Goal: Task Accomplishment & Management: Use online tool/utility

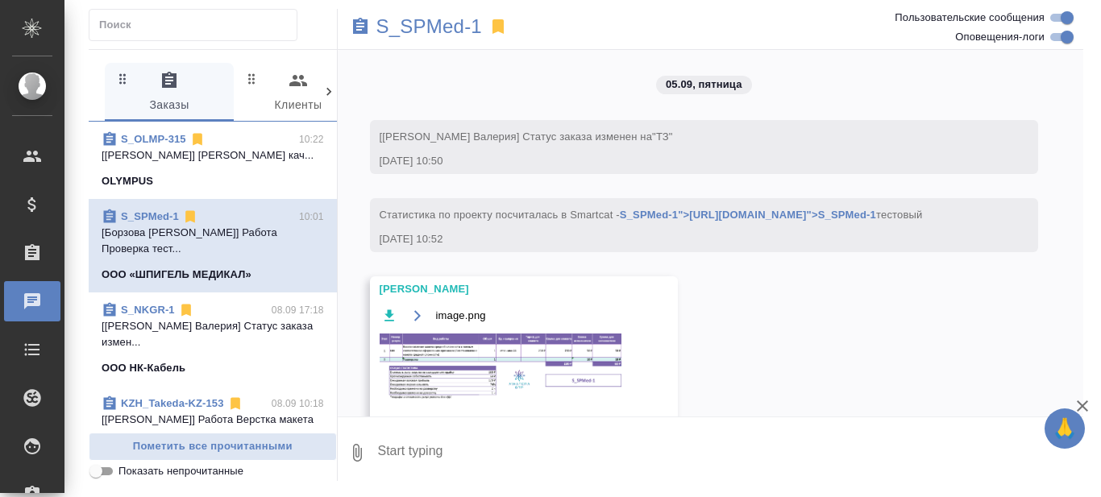
scroll to position [10432, 0]
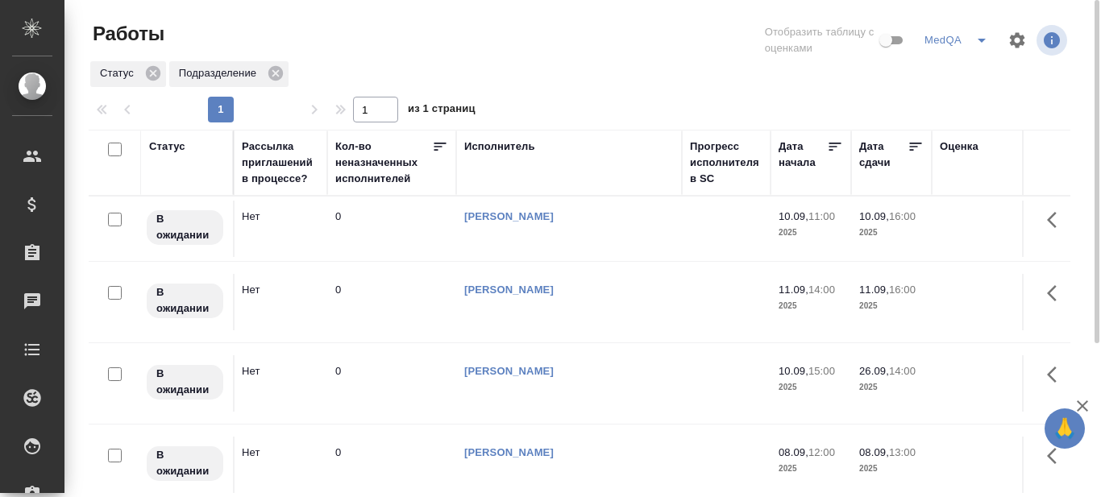
scroll to position [0, 663]
click at [917, 141] on icon at bounding box center [915, 147] width 16 height 16
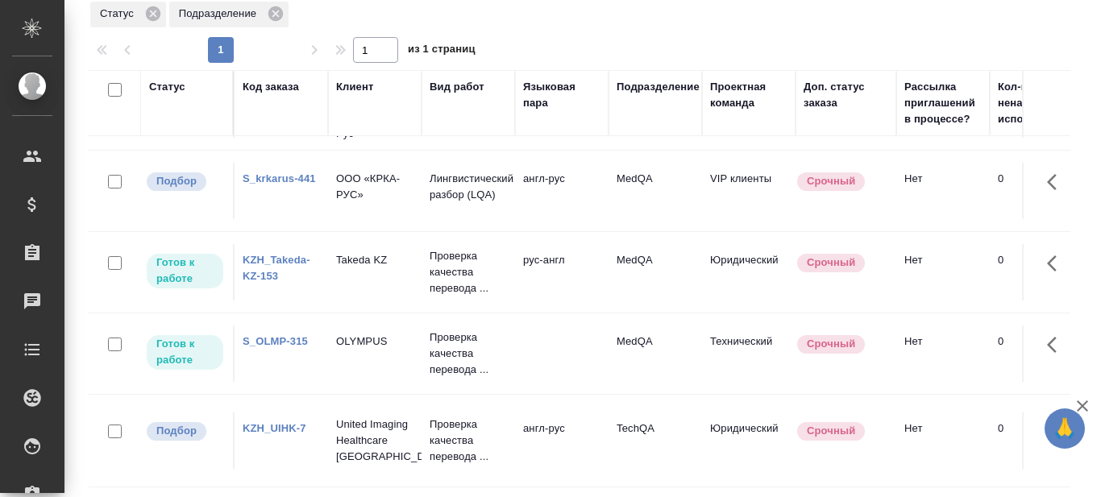
scroll to position [311, 0]
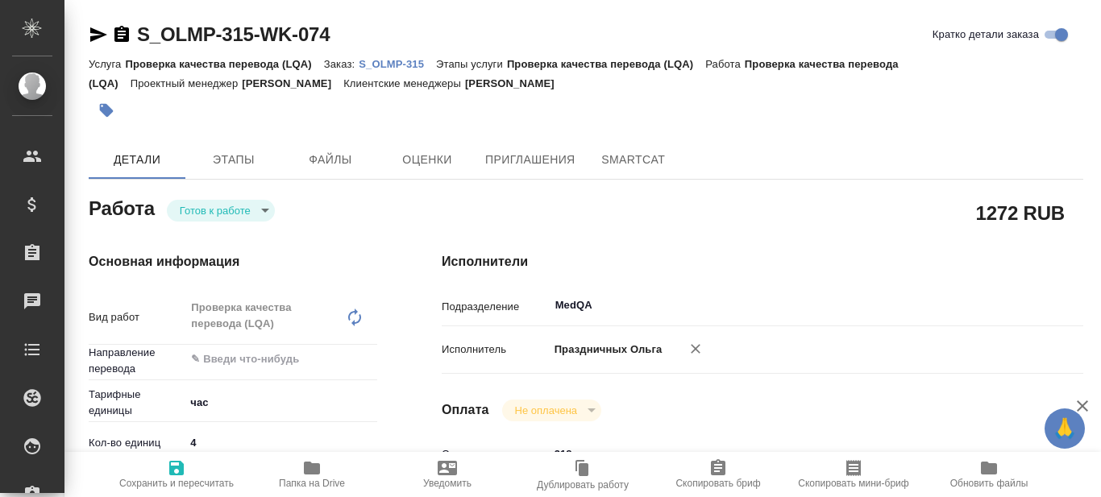
type textarea "x"
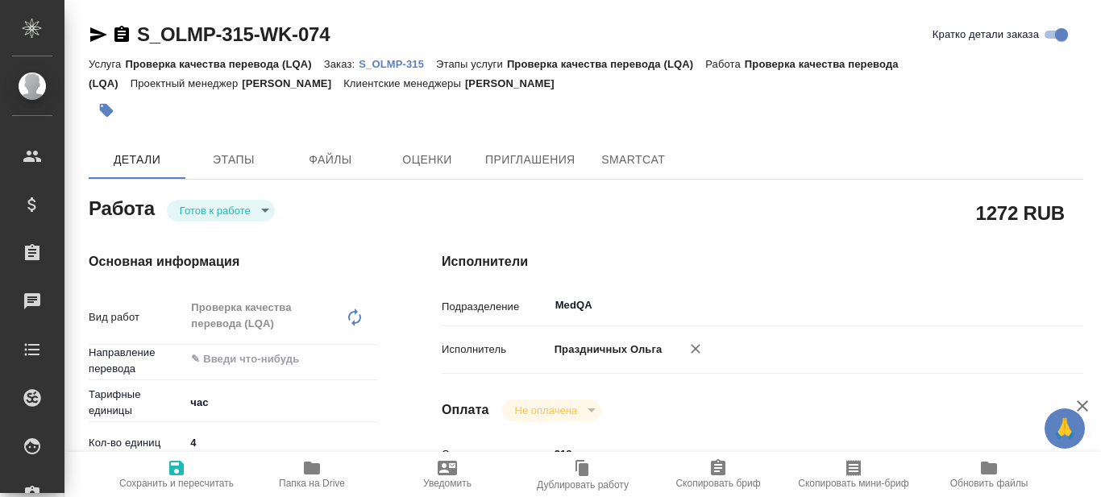
type textarea "x"
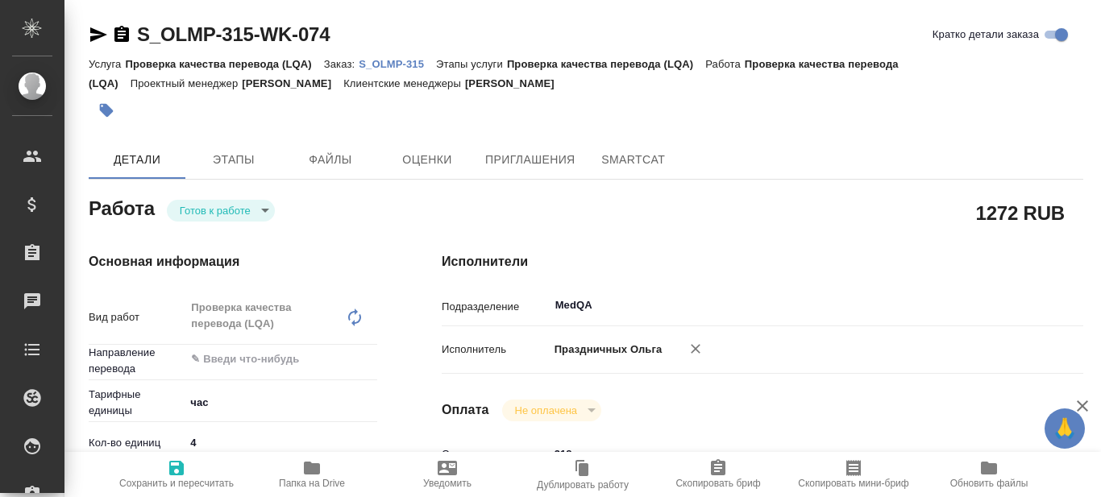
type textarea "x"
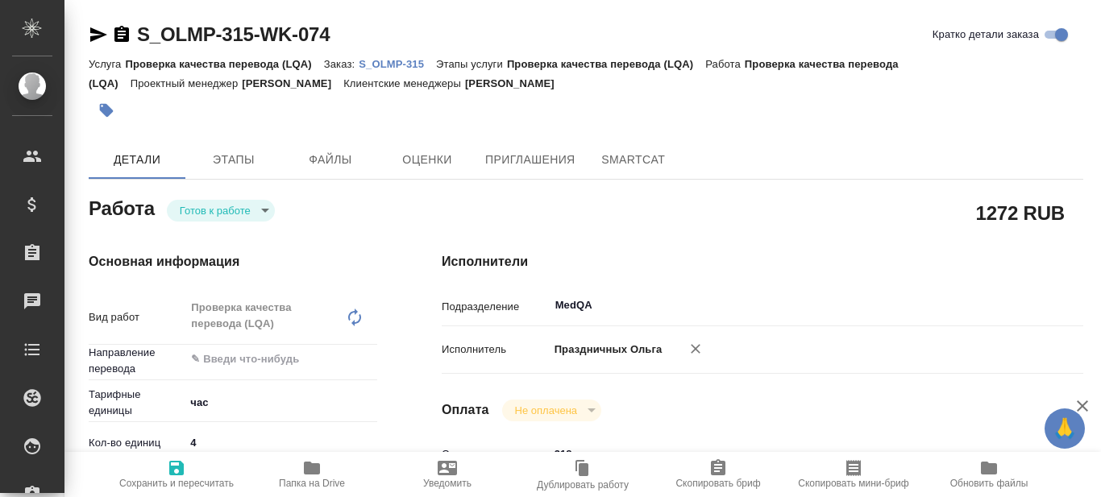
type textarea "x"
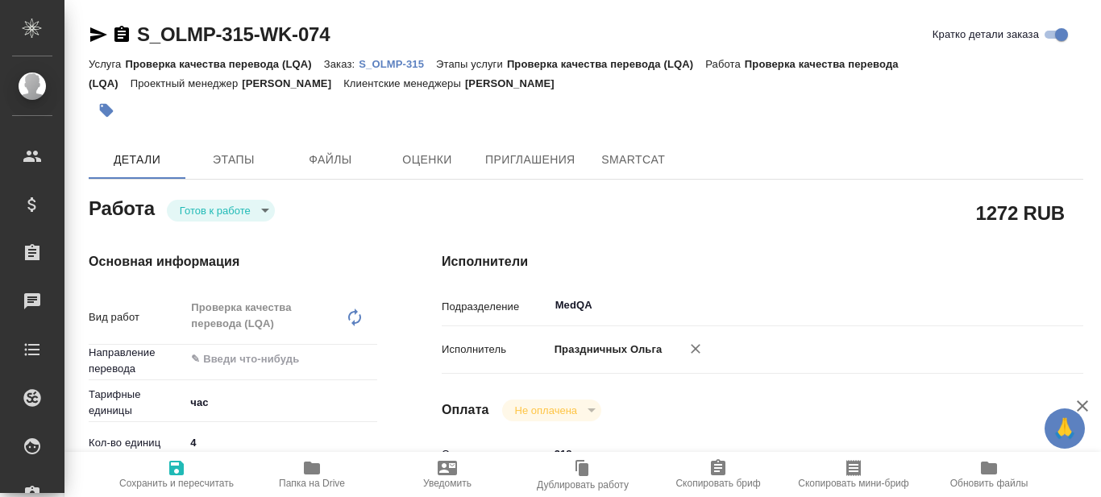
type textarea "x"
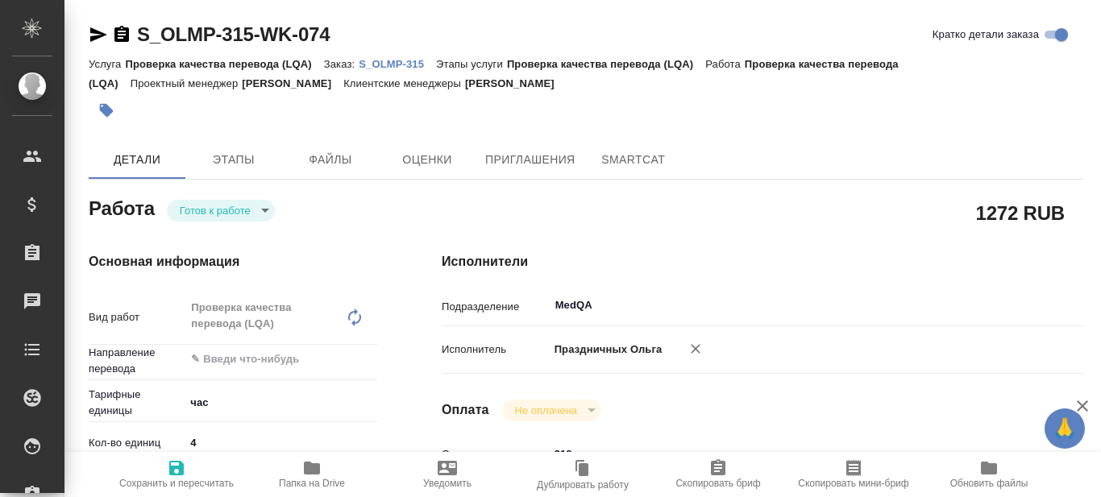
type textarea "x"
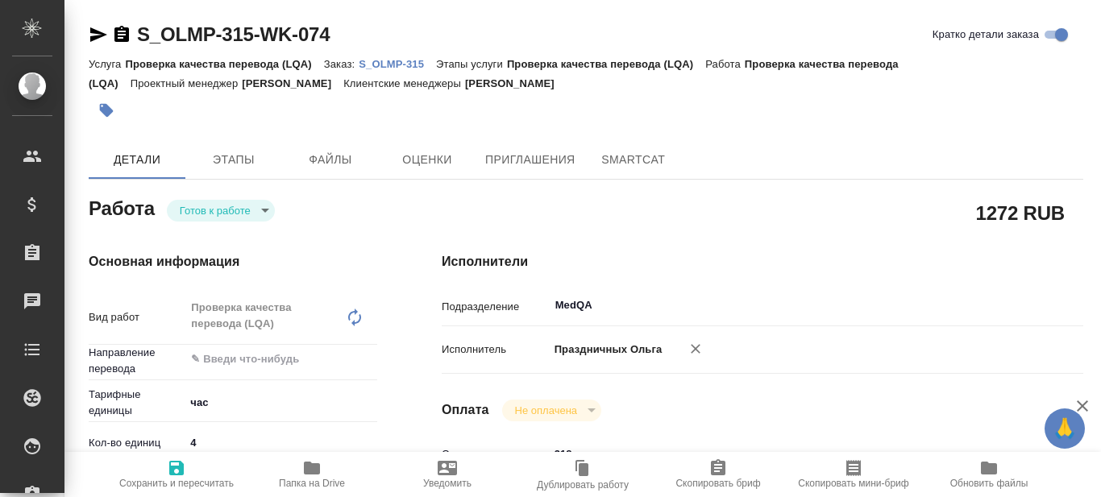
type textarea "x"
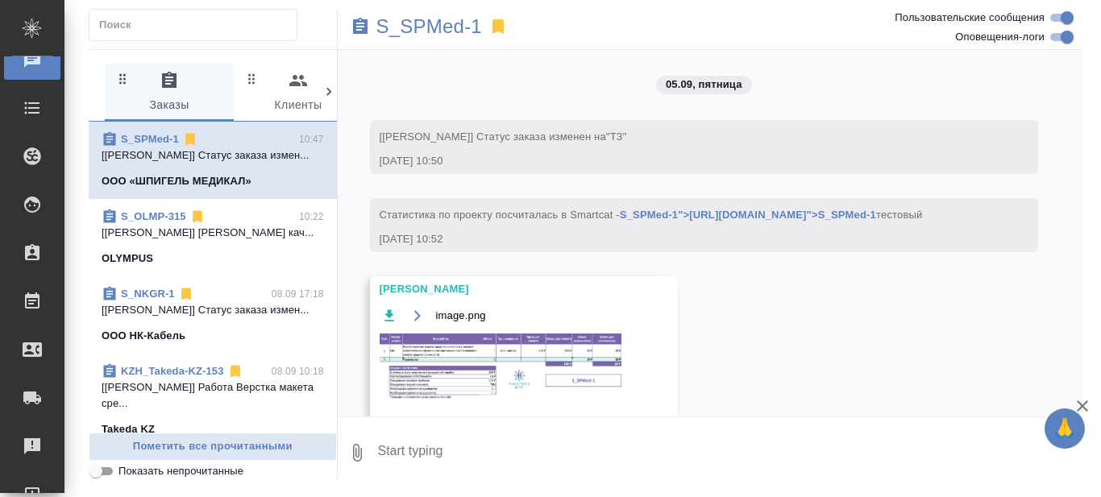
scroll to position [11403, 0]
